Goal: Task Accomplishment & Management: Use online tool/utility

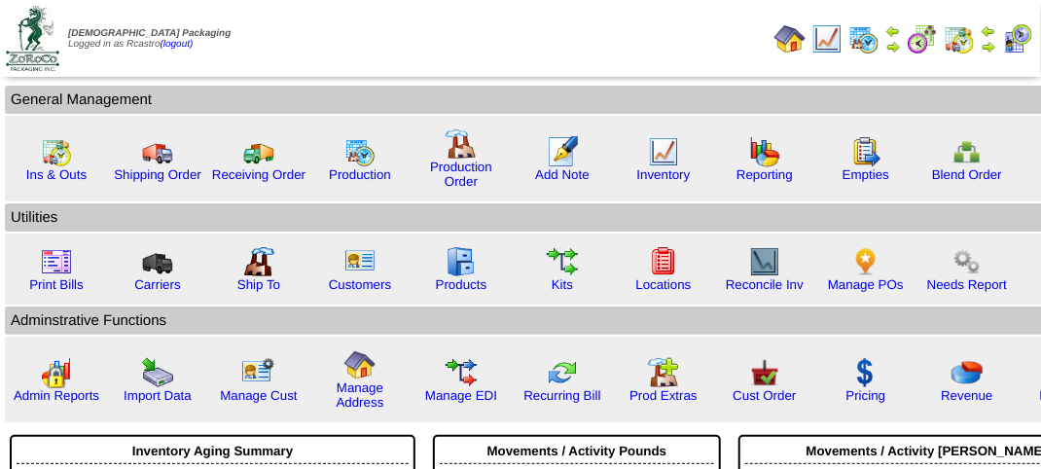
click at [992, 39] on img at bounding box center [988, 47] width 16 height 16
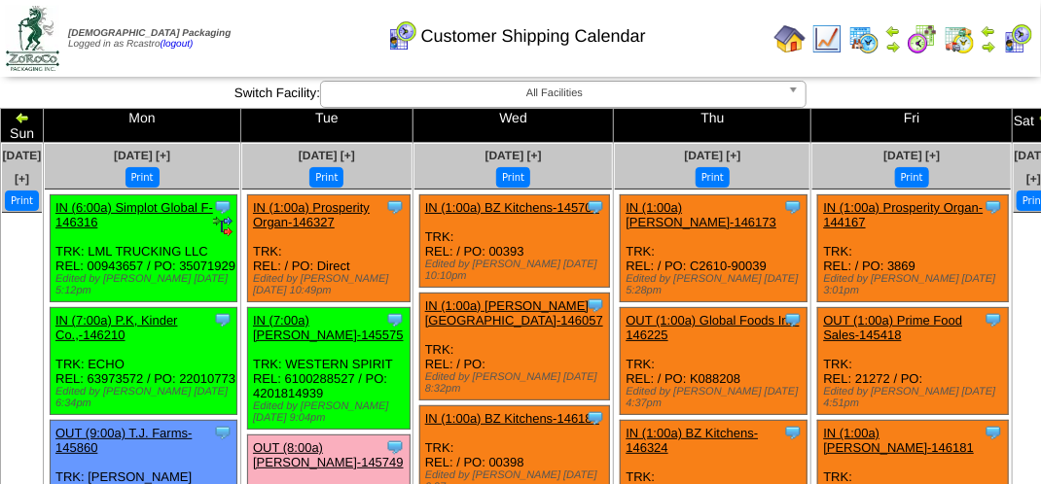
click at [343, 167] on button "Print" at bounding box center [326, 177] width 34 height 20
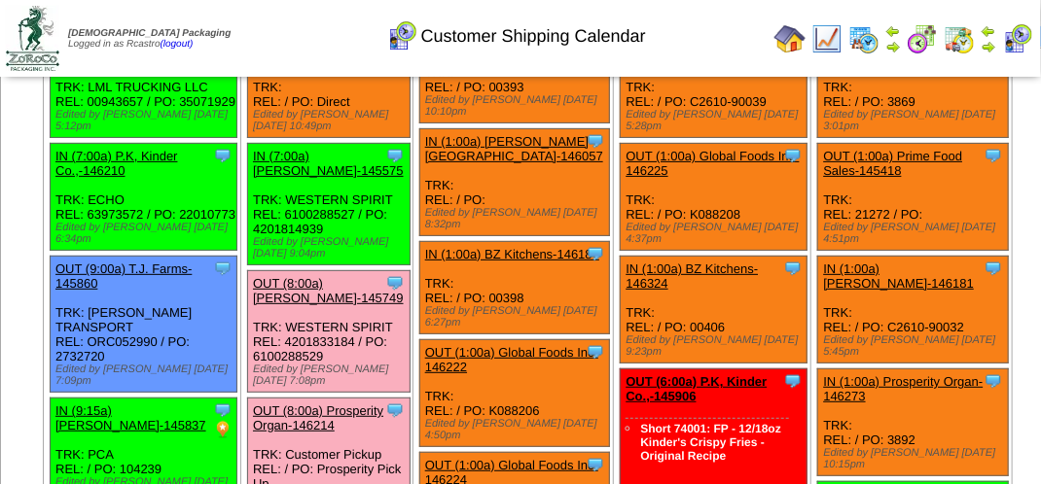
scroll to position [292, 0]
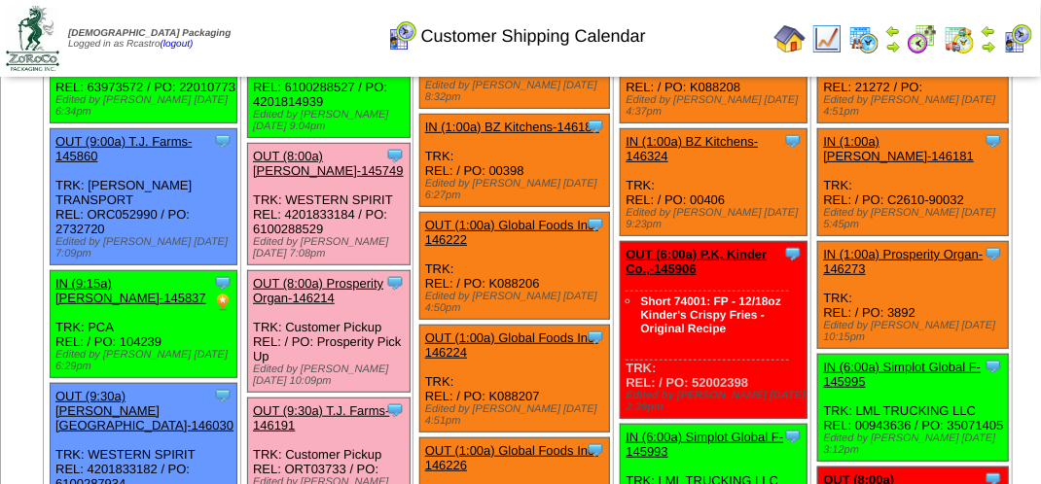
click at [355, 163] on link "OUT (8:00a) [PERSON_NAME]-145749" at bounding box center [328, 163] width 151 height 29
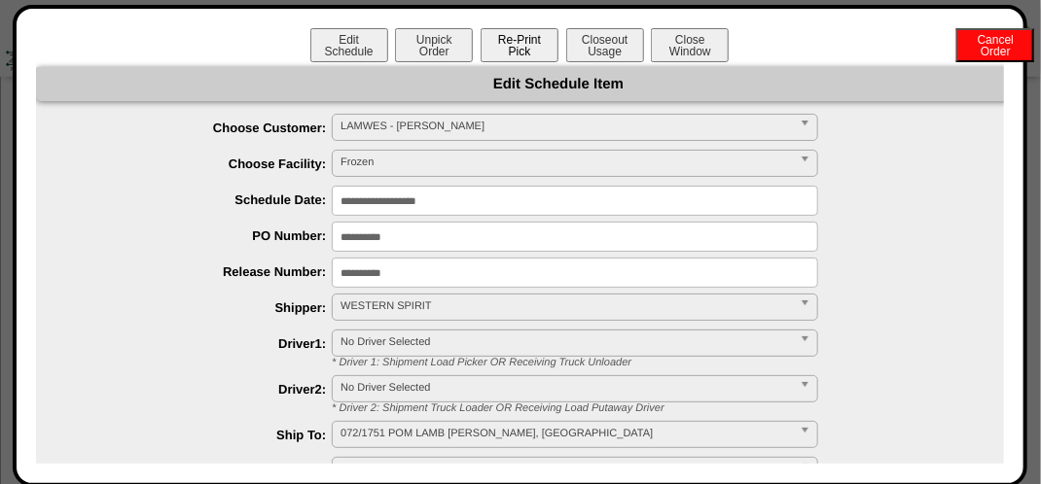
click at [507, 33] on button "Re-Print Pick" at bounding box center [520, 45] width 78 height 34
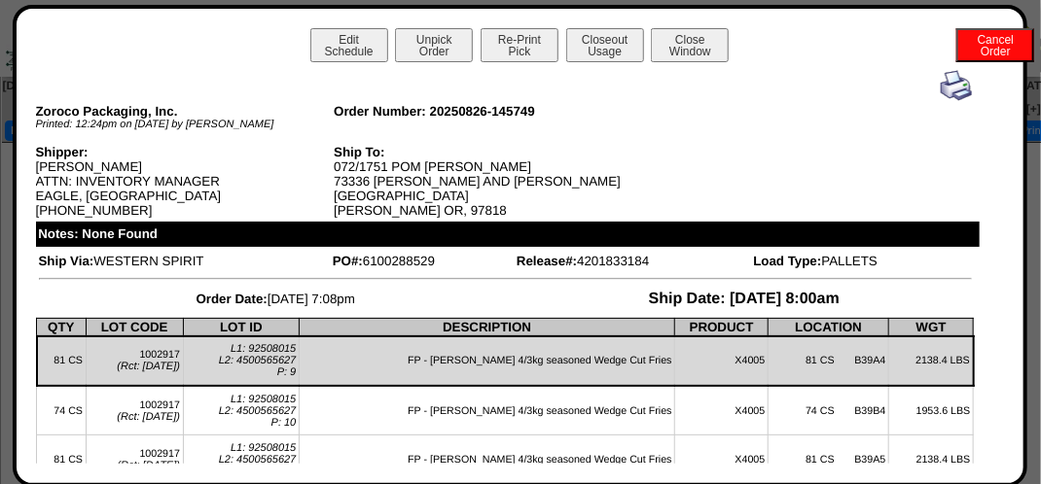
scroll to position [0, 0]
click at [941, 92] on img at bounding box center [956, 85] width 31 height 31
